Goal: Information Seeking & Learning: Compare options

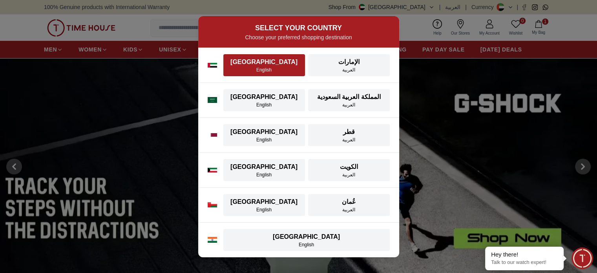
click at [271, 65] on div "[GEOGRAPHIC_DATA]" at bounding box center [264, 61] width 72 height 9
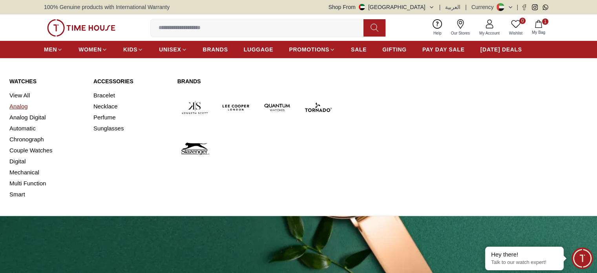
click at [26, 107] on link "Analog" at bounding box center [46, 106] width 75 height 11
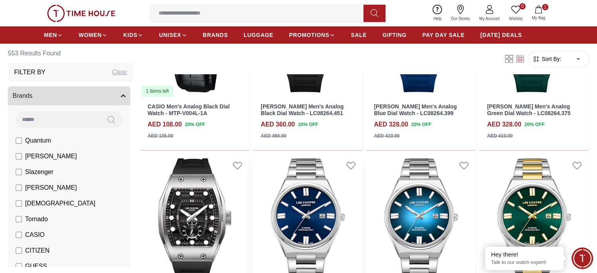
scroll to position [432, 0]
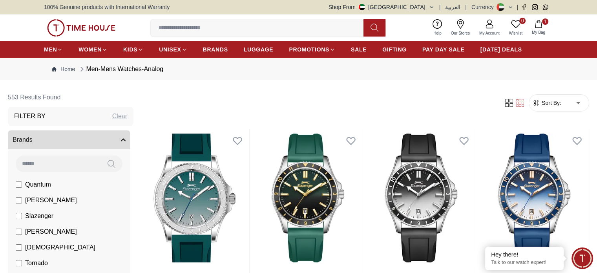
click at [510, 92] on div "Filter Sort By: ​ ****** ​" at bounding box center [364, 103] width 449 height 30
click at [540, 103] on span "Sort By:" at bounding box center [550, 103] width 21 height 8
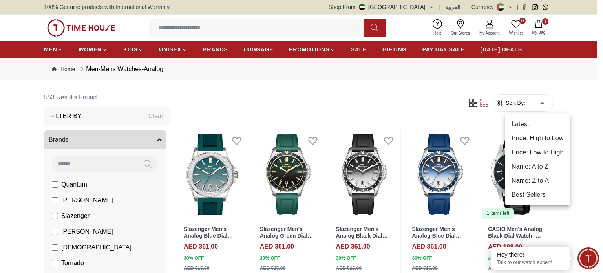
click at [545, 150] on li "Price: Low to High" at bounding box center [537, 152] width 65 height 14
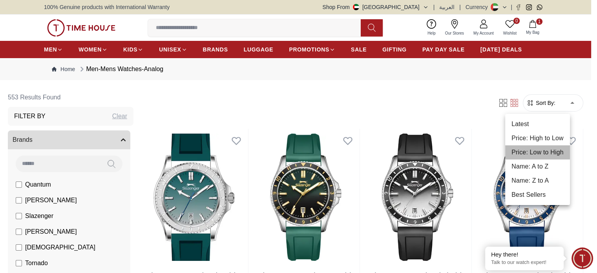
type input "*"
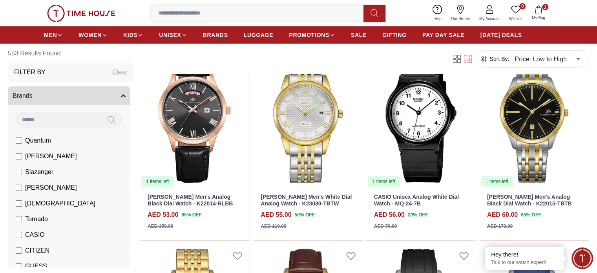
scroll to position [275, 0]
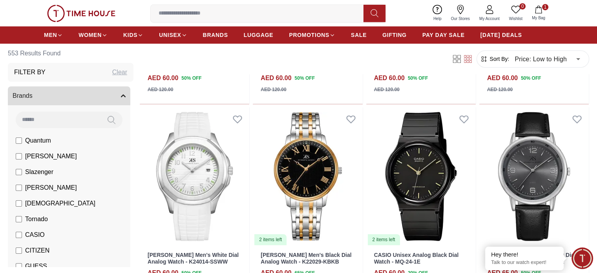
scroll to position [589, 0]
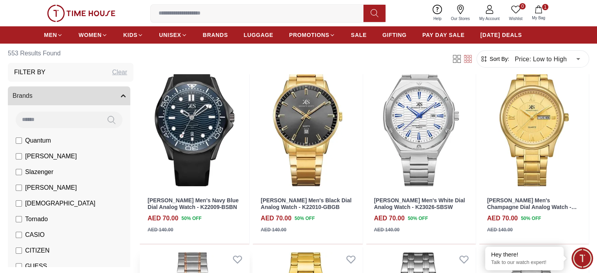
scroll to position [78, 0]
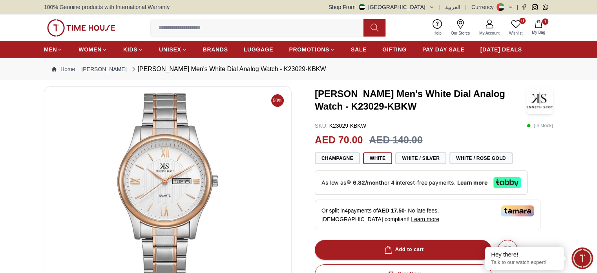
scroll to position [118, 0]
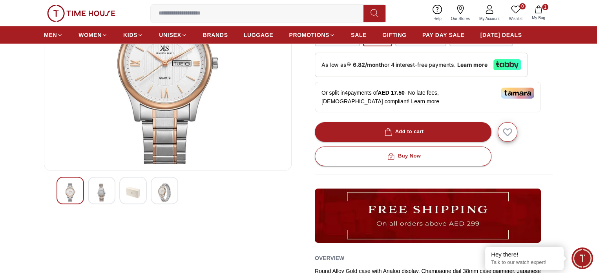
click at [104, 184] on img at bounding box center [102, 192] width 14 height 18
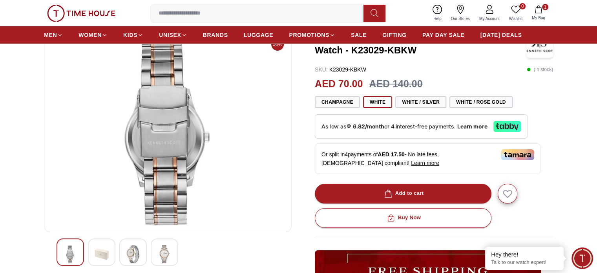
scroll to position [78, 0]
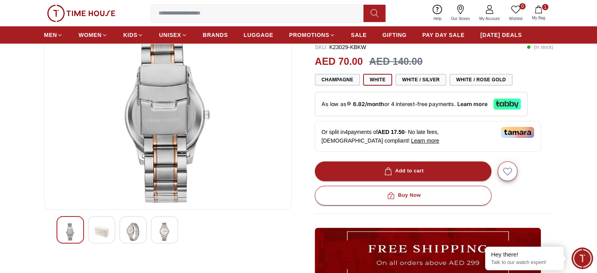
click at [138, 219] on div at bounding box center [132, 229] width 27 height 27
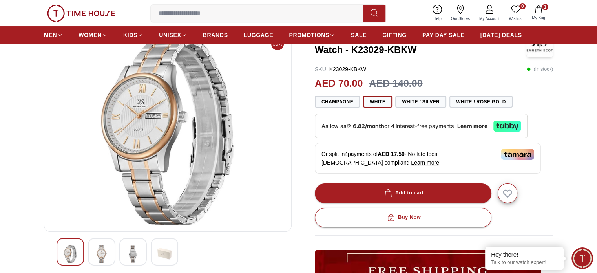
scroll to position [0, 0]
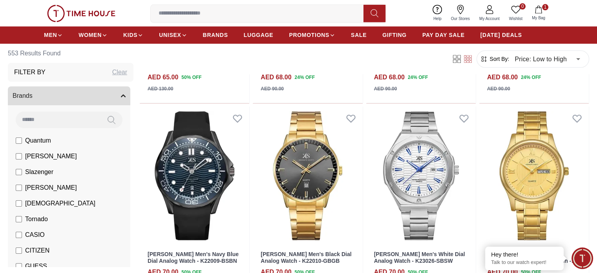
scroll to position [1059, 0]
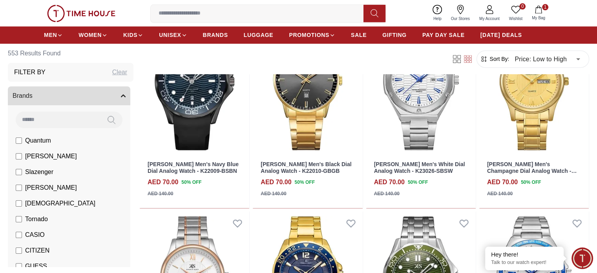
scroll to position [1083, 0]
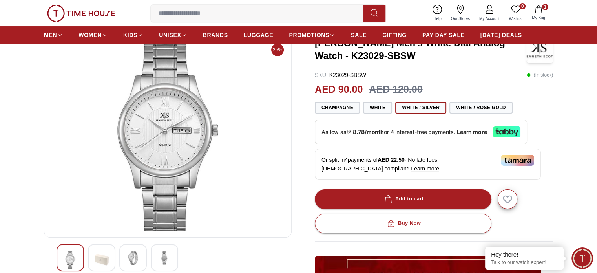
scroll to position [39, 0]
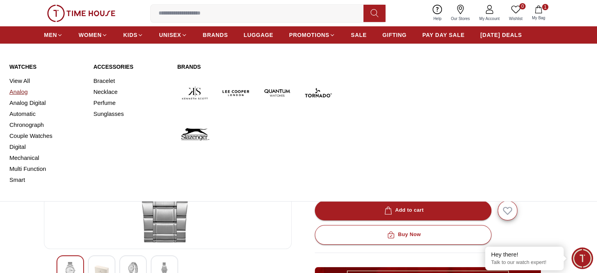
click at [23, 90] on link "Analog" at bounding box center [46, 91] width 75 height 11
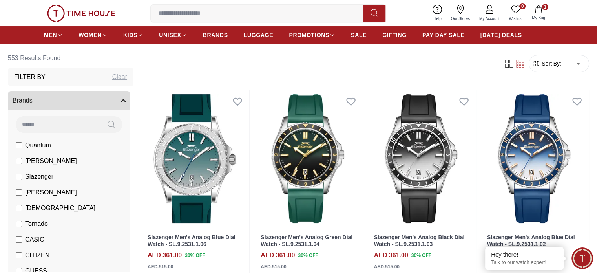
click at [529, 59] on form "Sort By: ​ ****** ​" at bounding box center [559, 63] width 60 height 17
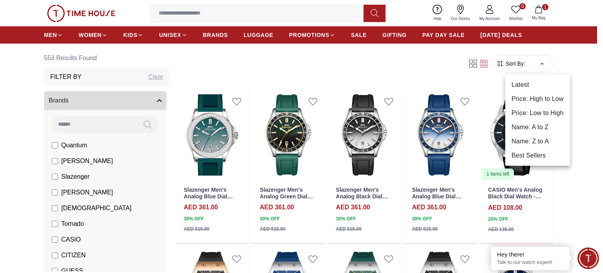
click at [532, 110] on li "Price: Low to High" at bounding box center [537, 113] width 65 height 14
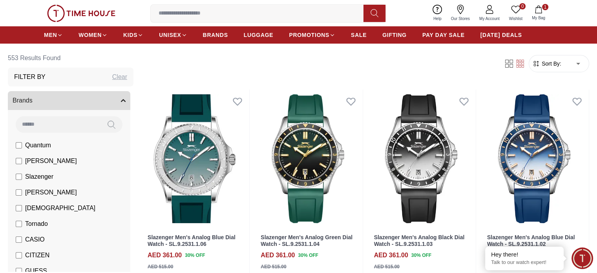
type input "*"
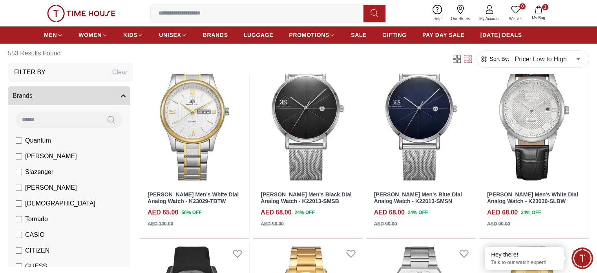
scroll to position [863, 0]
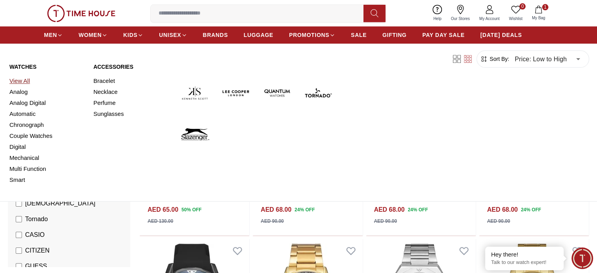
click at [22, 80] on link "View All" at bounding box center [46, 80] width 75 height 11
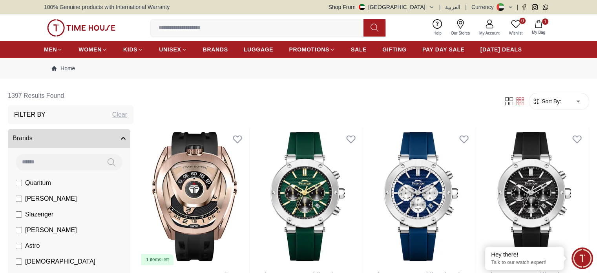
click at [540, 100] on span "Sort By:" at bounding box center [550, 101] width 21 height 8
click at [552, 98] on form "Sort By: ​ ****** ​" at bounding box center [559, 101] width 60 height 17
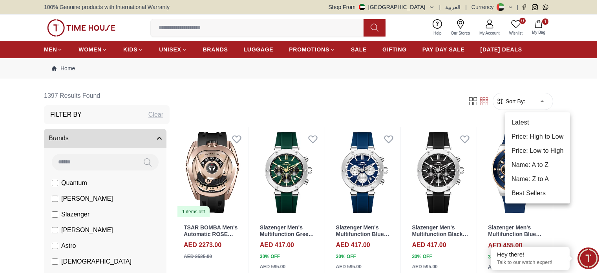
click at [538, 151] on li "Price: Low to High" at bounding box center [537, 151] width 65 height 14
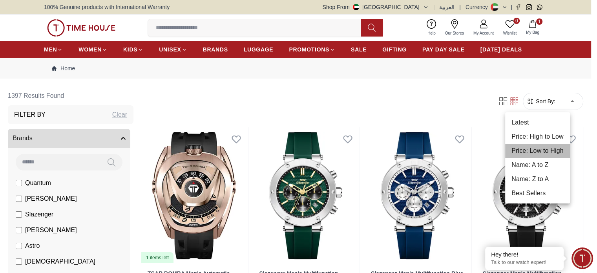
type input "*"
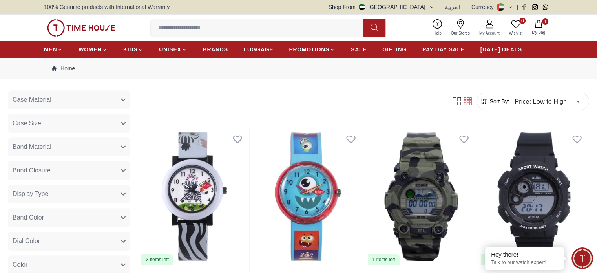
scroll to position [510, 0]
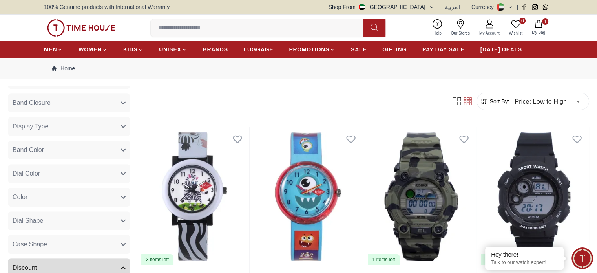
click at [108, 150] on button "Band Color" at bounding box center [69, 149] width 122 height 19
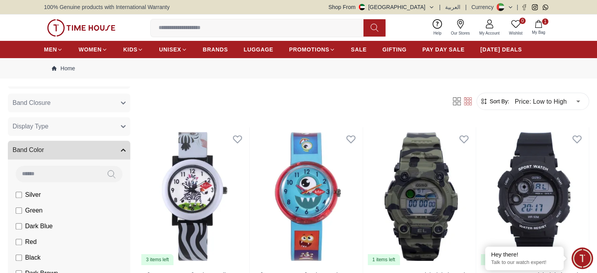
click at [113, 98] on button "Band Closure" at bounding box center [69, 102] width 122 height 19
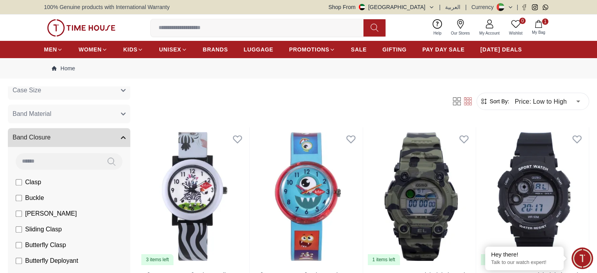
scroll to position [432, 0]
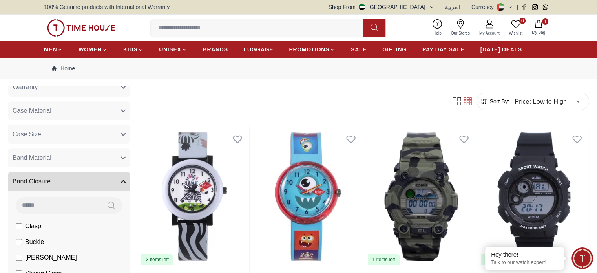
click at [89, 157] on button "Band Material" at bounding box center [69, 157] width 122 height 19
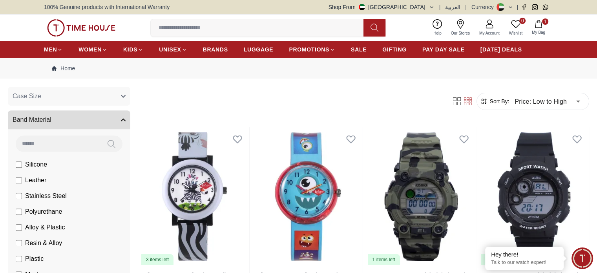
scroll to position [471, 0]
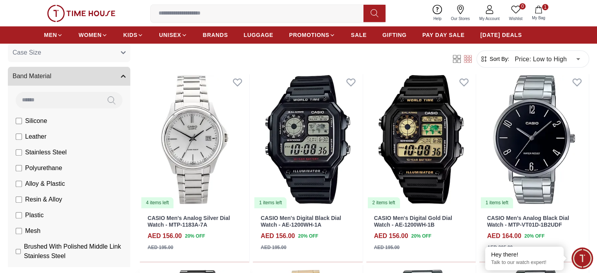
scroll to position [510, 0]
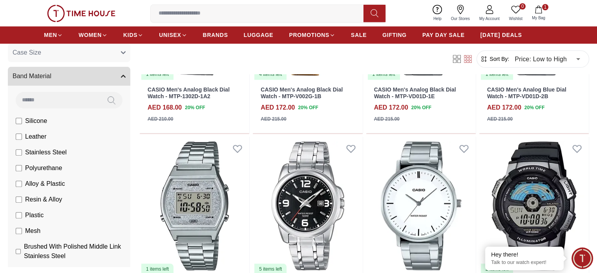
scroll to position [903, 0]
